Goal: Use online tool/utility: Utilize a website feature to perform a specific function

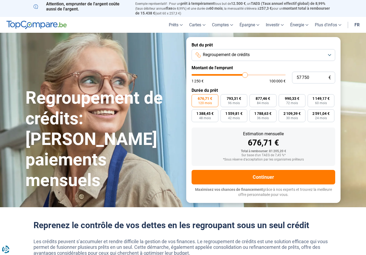
type input "58 500"
type input "58500"
type input "58 750"
type input "58750"
type input "59 250"
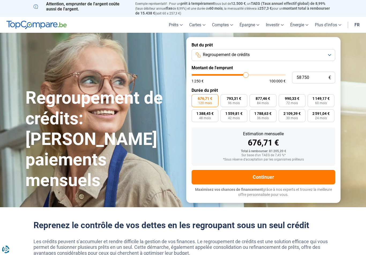
type input "59250"
type input "59 500"
type input "59500"
type input "59 750"
type input "59750"
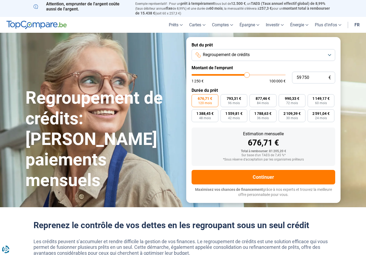
type input "60 000"
type input "60000"
click at [247, 74] on input "range" at bounding box center [239, 75] width 94 height 2
